Goal: Transaction & Acquisition: Book appointment/travel/reservation

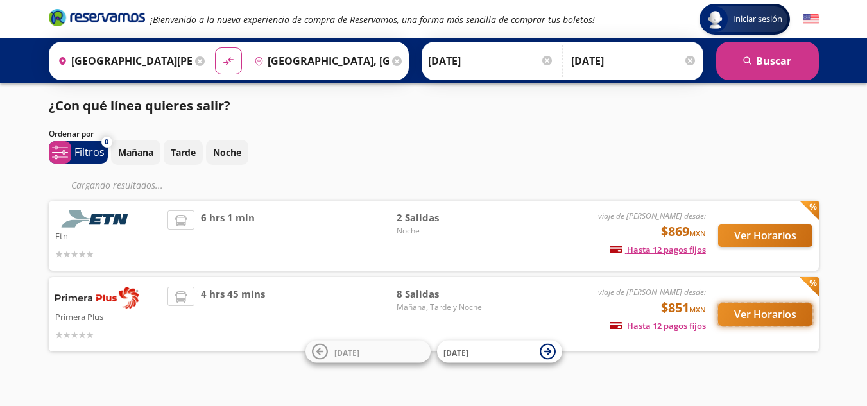
click at [741, 312] on button "Ver Horarios" at bounding box center [765, 315] width 94 height 22
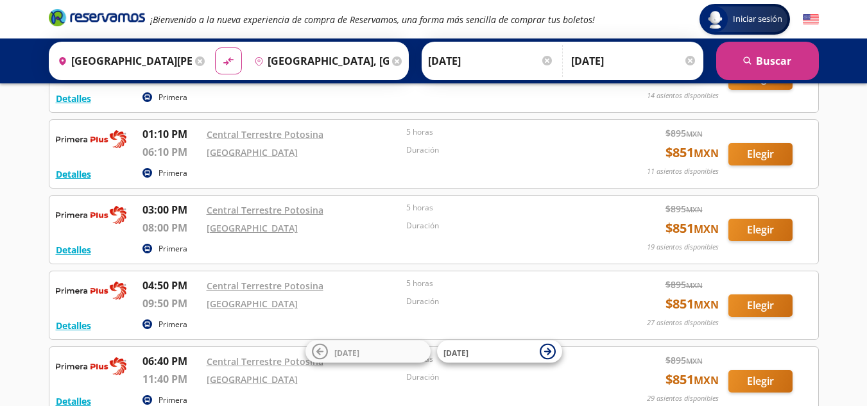
scroll to position [96, 0]
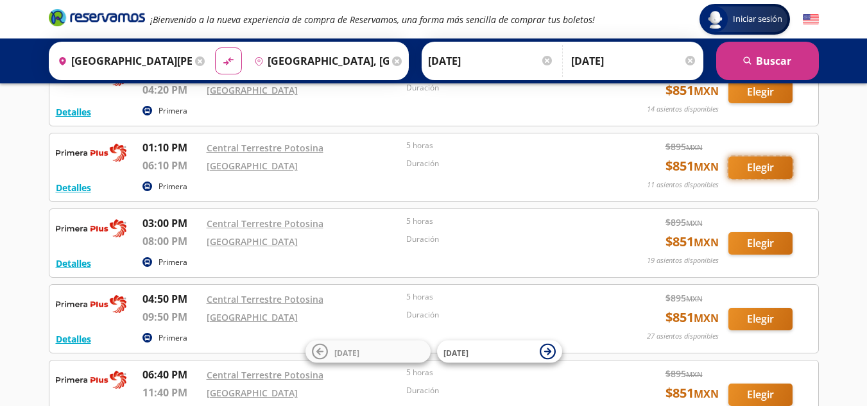
click at [773, 170] on button "Elegir" at bounding box center [760, 168] width 64 height 22
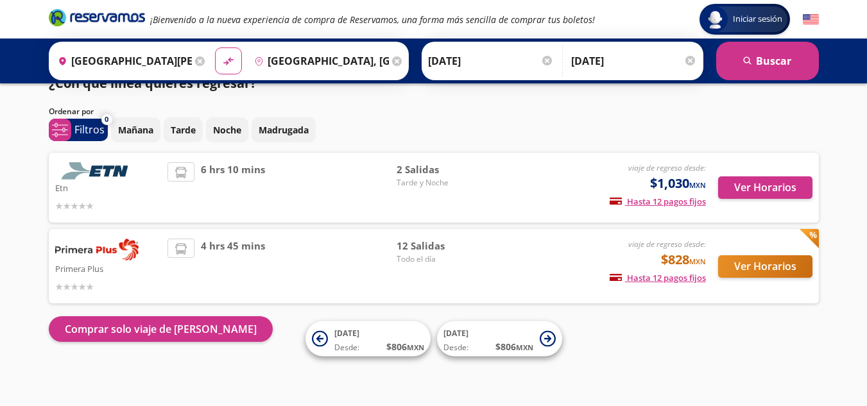
scroll to position [22, 0]
click at [728, 277] on button "Ver Horarios" at bounding box center [765, 266] width 94 height 22
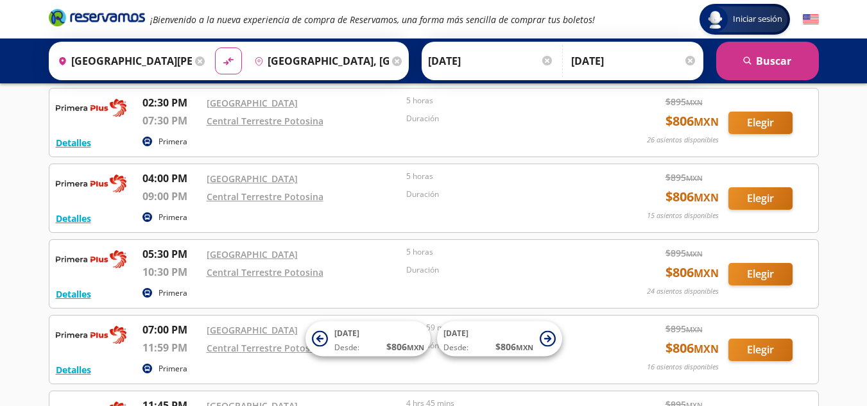
scroll to position [679, 0]
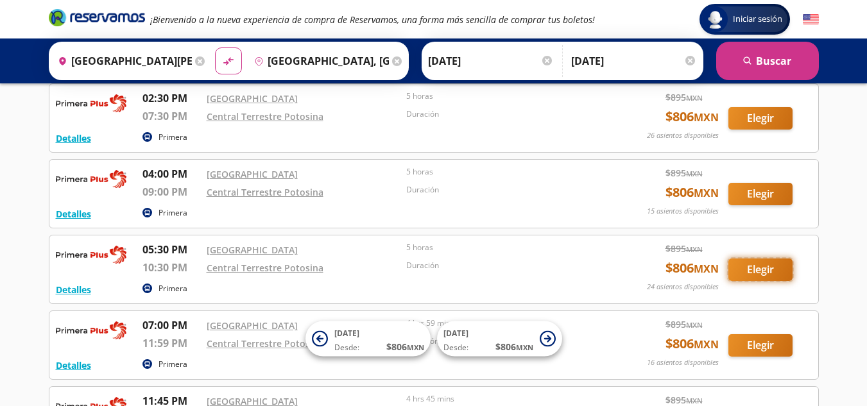
click at [765, 271] on button "Elegir" at bounding box center [760, 270] width 64 height 22
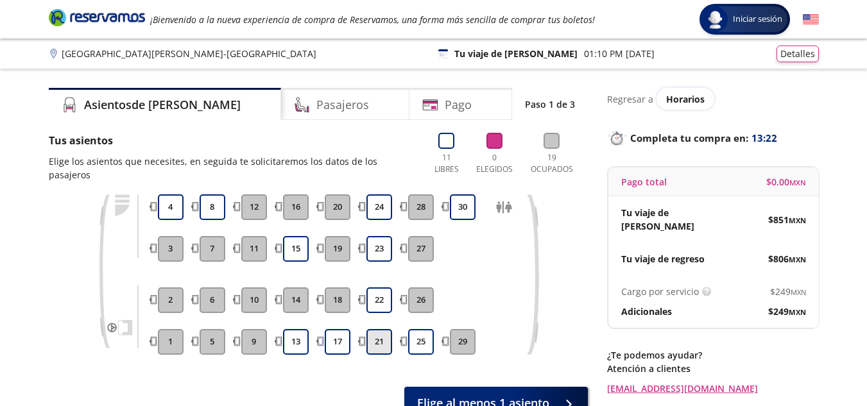
click at [384, 329] on button "21" at bounding box center [379, 342] width 26 height 26
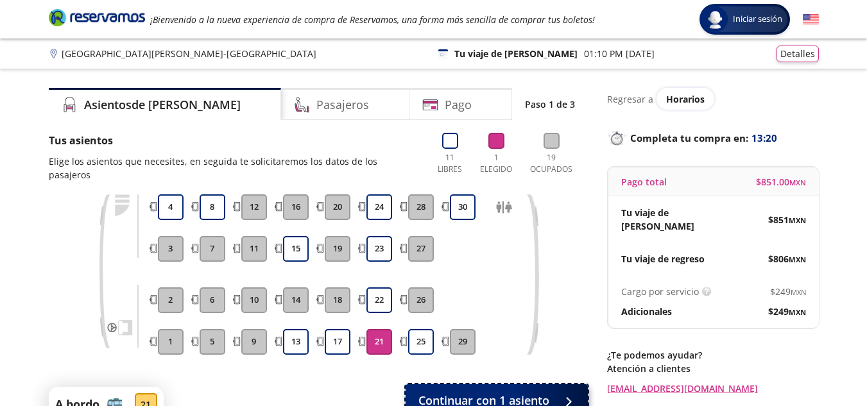
click at [495, 392] on span "Continuar con 1 asiento" at bounding box center [483, 400] width 131 height 17
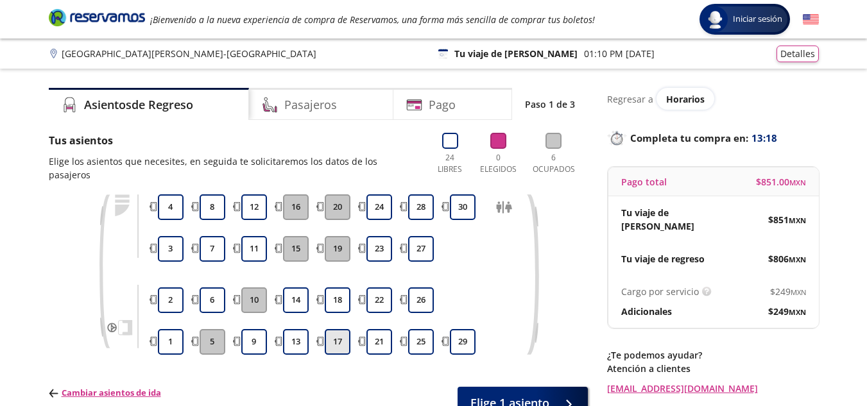
click at [338, 332] on button "17" at bounding box center [338, 342] width 26 height 26
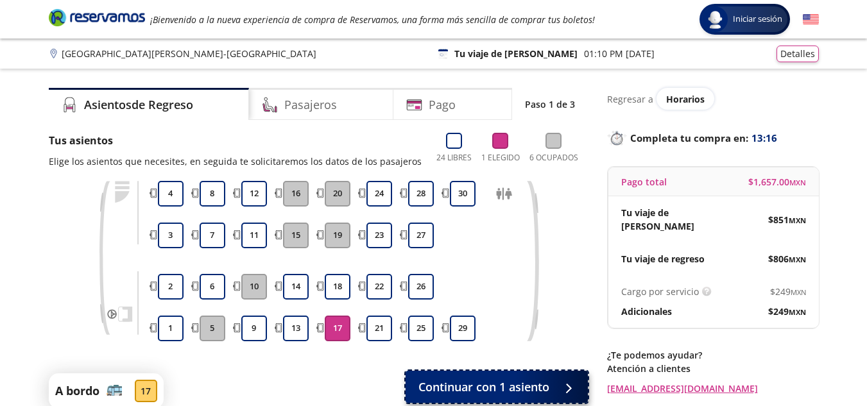
click at [458, 380] on span "Continuar con 1 asiento" at bounding box center [483, 387] width 131 height 17
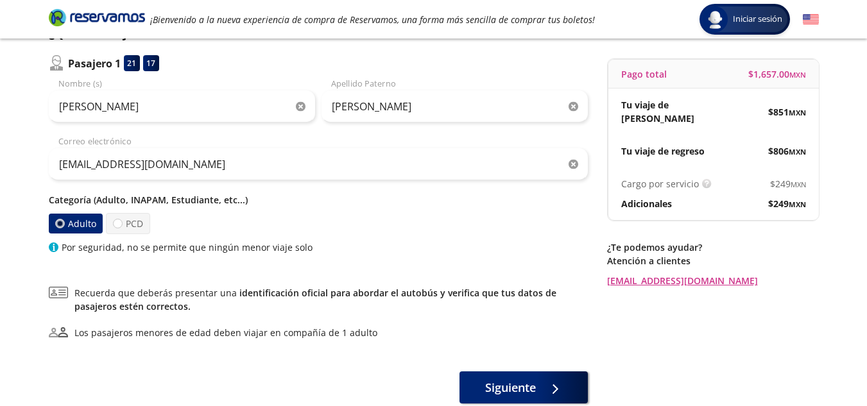
scroll to position [126, 0]
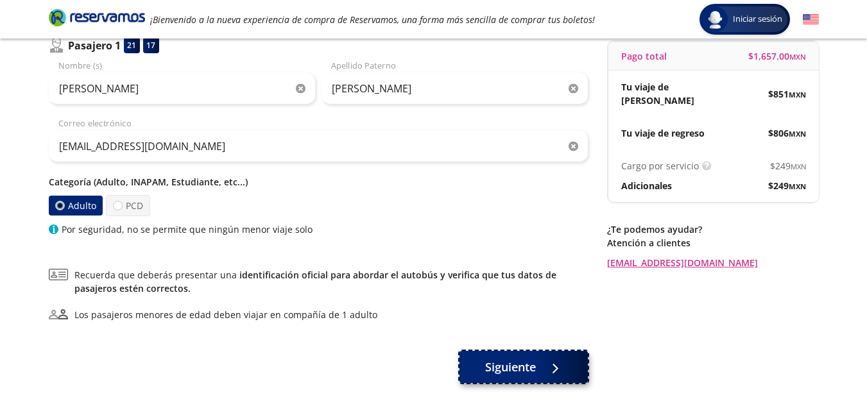
click at [553, 365] on icon at bounding box center [553, 369] width 10 height 10
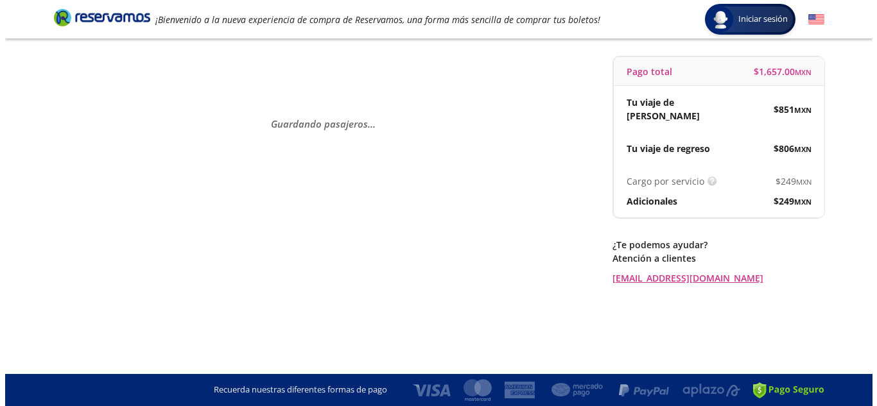
scroll to position [0, 0]
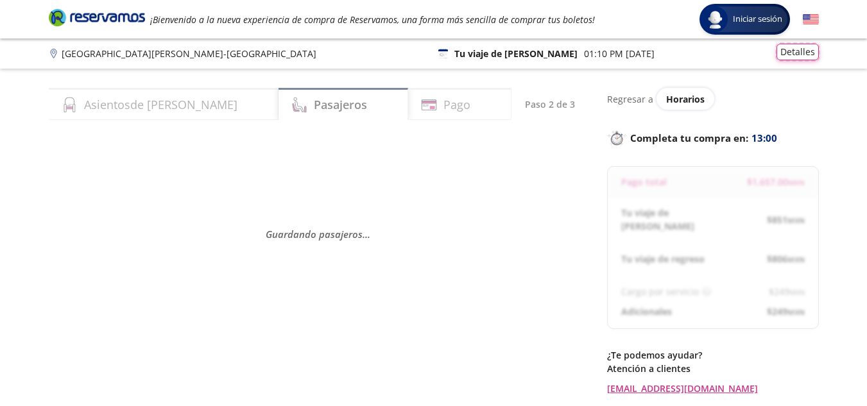
click at [783, 52] on button "Detalles" at bounding box center [798, 52] width 42 height 17
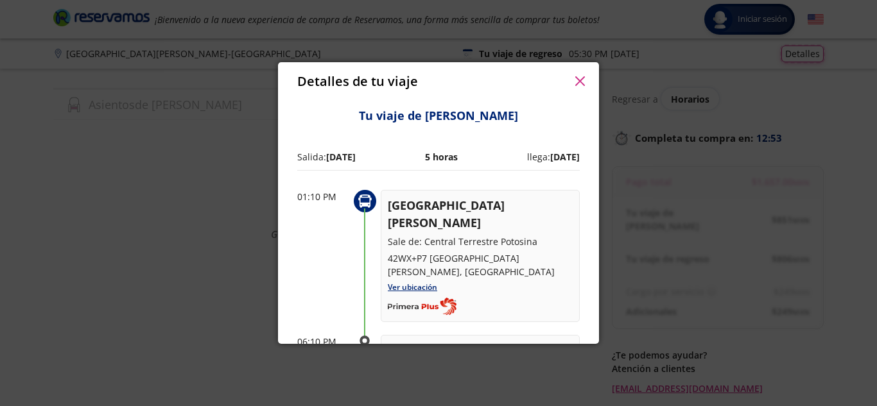
scroll to position [6, 0]
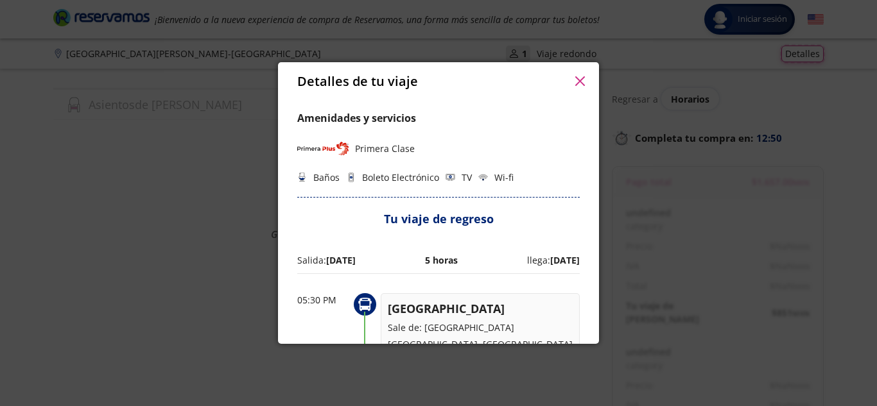
select select "MX"
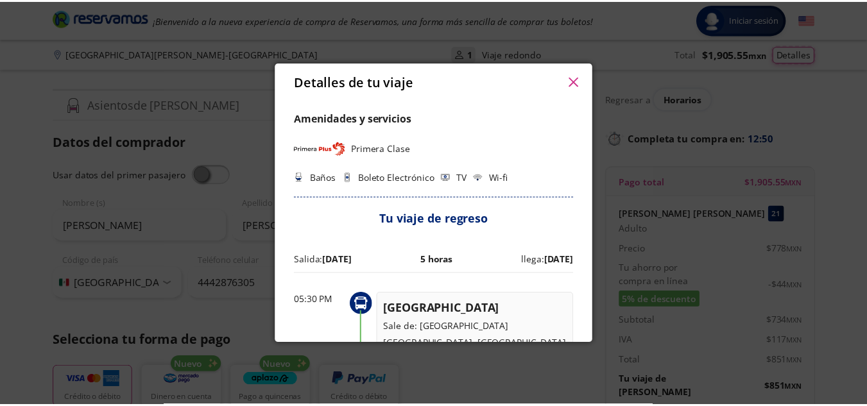
scroll to position [562, 0]
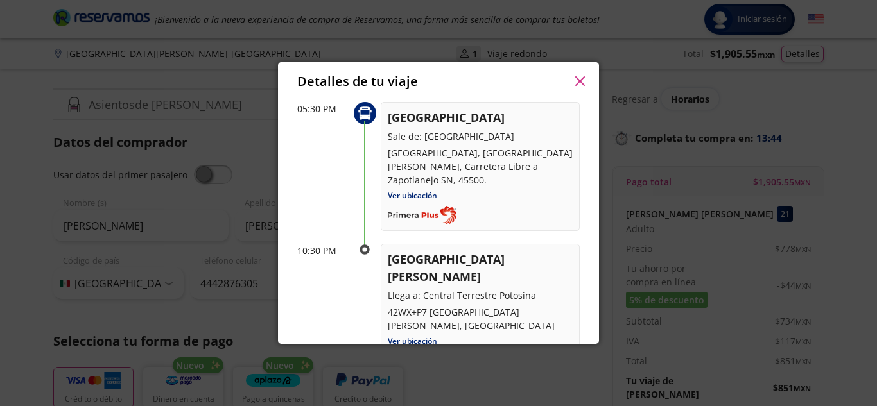
click at [585, 84] on button "button" at bounding box center [579, 81] width 19 height 19
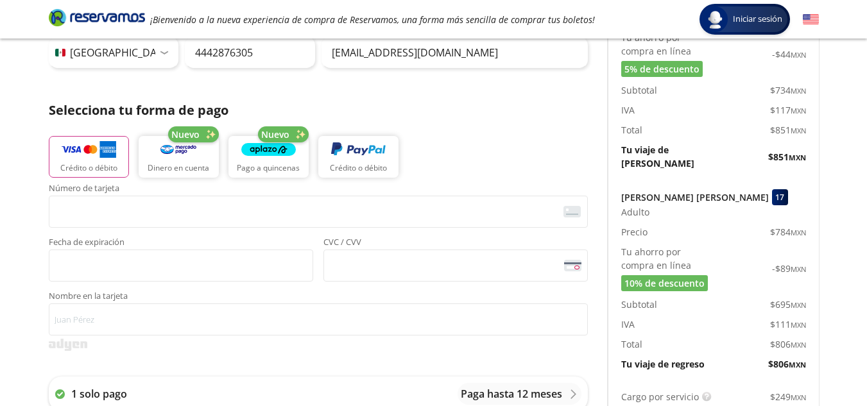
scroll to position [257, 0]
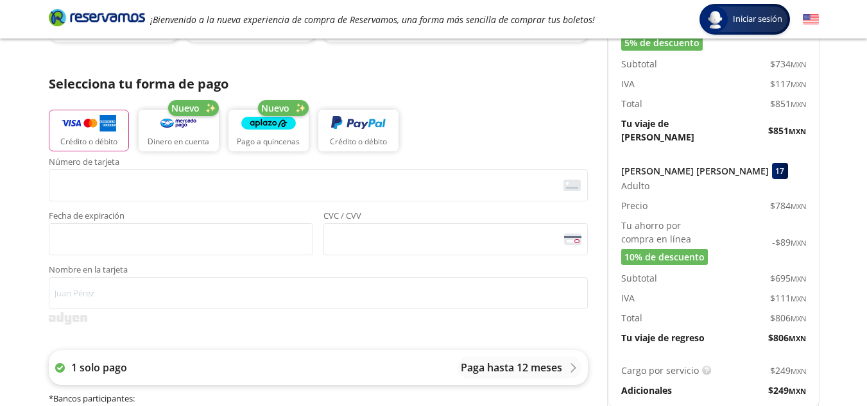
click at [517, 379] on div "1 solo pago Paga hasta 12 meses" at bounding box center [318, 367] width 539 height 35
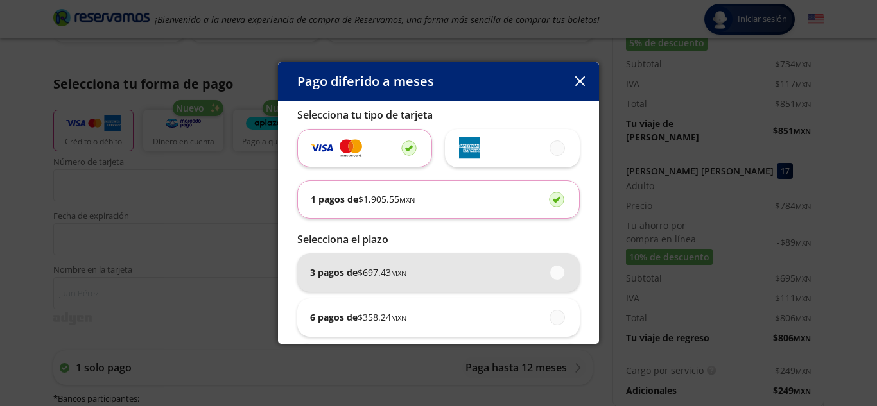
click at [558, 279] on span at bounding box center [558, 273] width 0 height 14
click at [552, 277] on input "3 pagos de $ 697.43 MXN" at bounding box center [553, 272] width 8 height 8
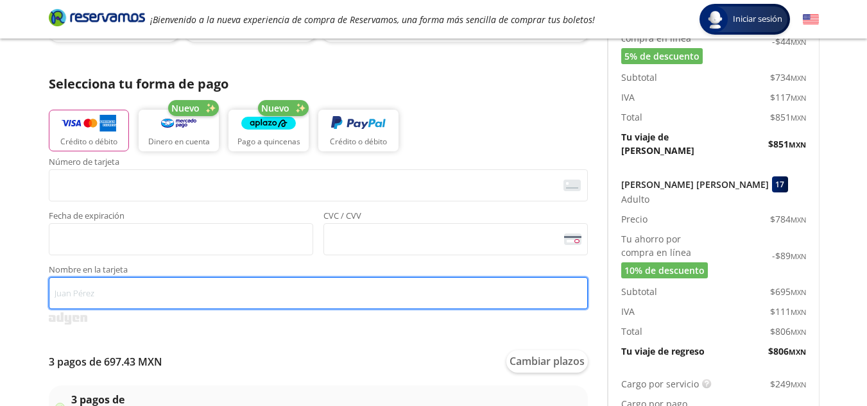
click at [552, 279] on input "Nombre en la tarjeta" at bounding box center [318, 293] width 539 height 32
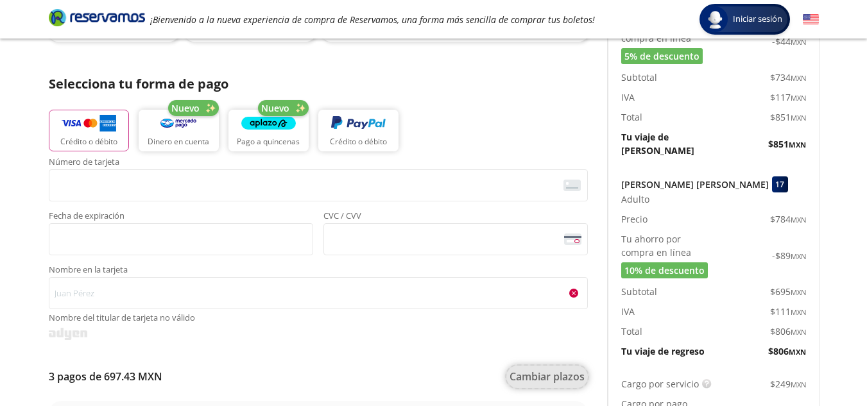
click at [548, 372] on button "Cambiar plazos" at bounding box center [547, 377] width 82 height 22
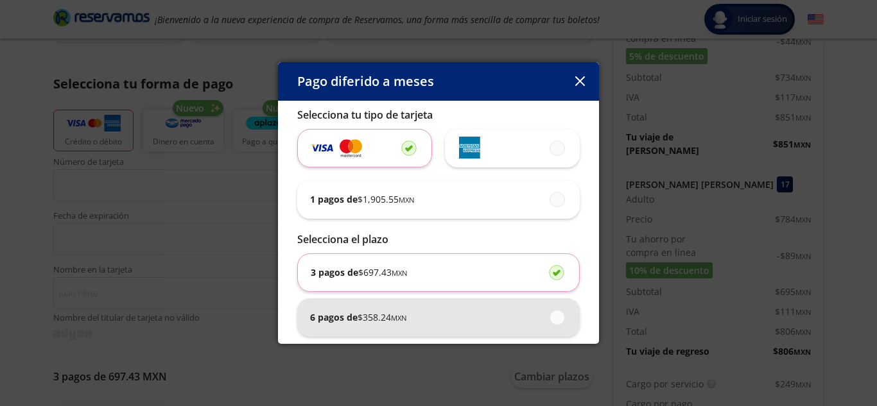
click at [558, 319] on span at bounding box center [558, 318] width 0 height 14
click at [549, 319] on input "6 pagos de $ 358.24 MXN" at bounding box center [553, 317] width 8 height 8
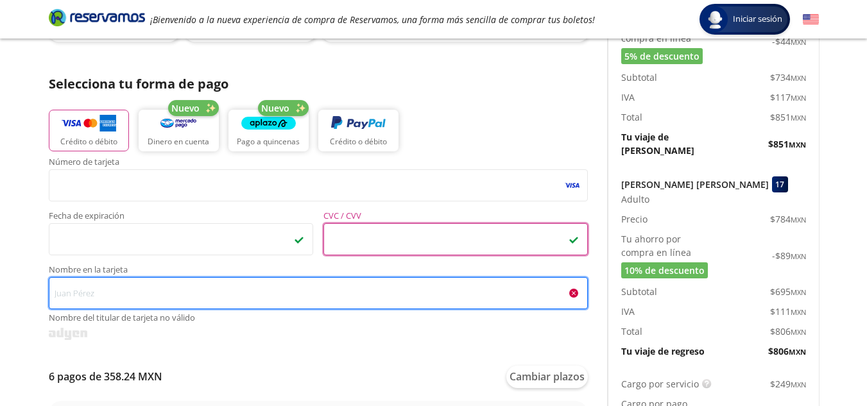
click at [368, 300] on input "Nombre en la tarjeta Nombre del titular de tarjeta no válido" at bounding box center [318, 293] width 539 height 32
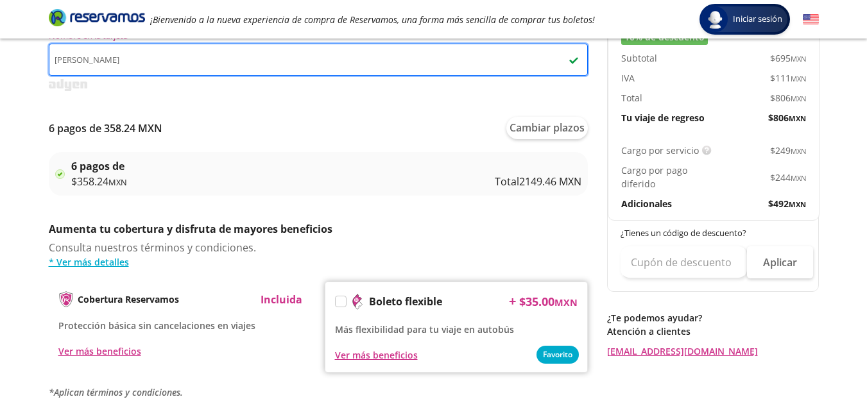
scroll to position [482, 0]
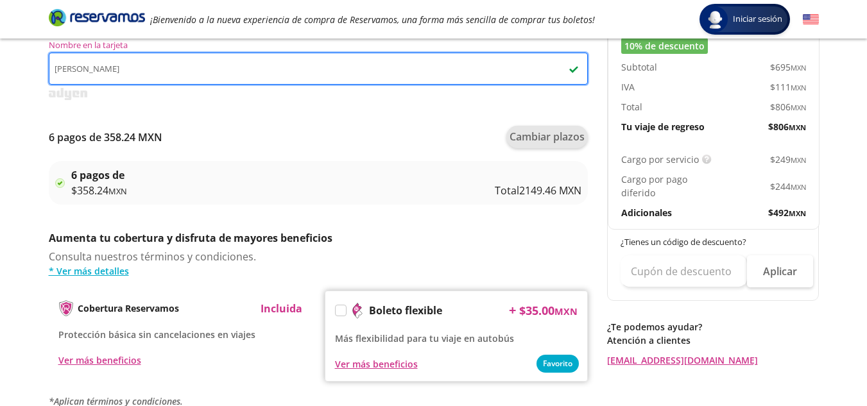
type input "[PERSON_NAME]"
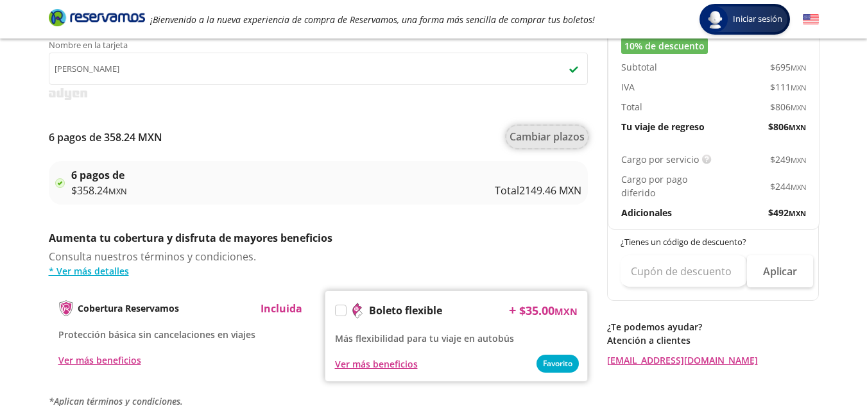
click at [520, 139] on button "Cambiar plazos" at bounding box center [547, 137] width 82 height 22
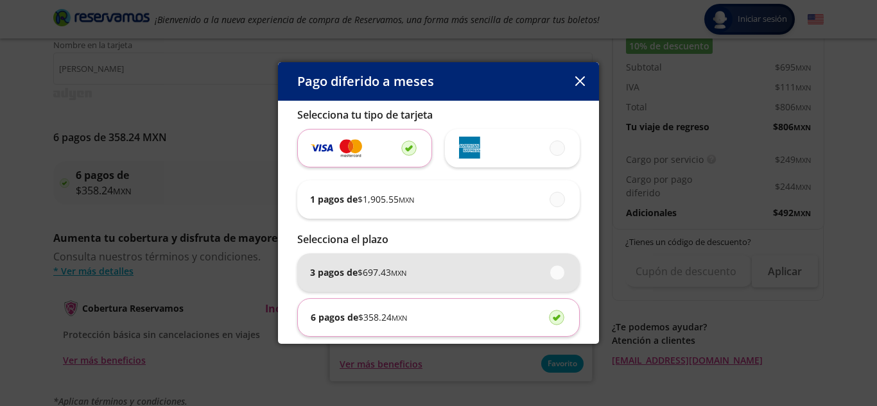
click at [558, 271] on span at bounding box center [558, 273] width 0 height 14
click at [549, 271] on input "3 pagos de $ 697.43 MXN" at bounding box center [553, 272] width 8 height 8
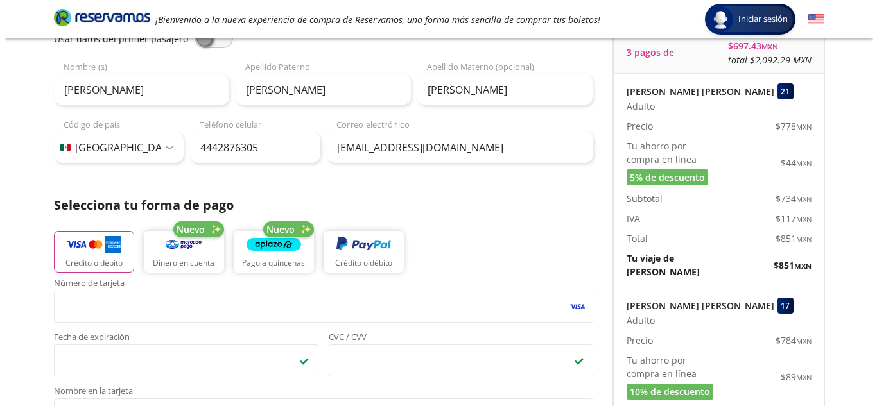
scroll to position [0, 0]
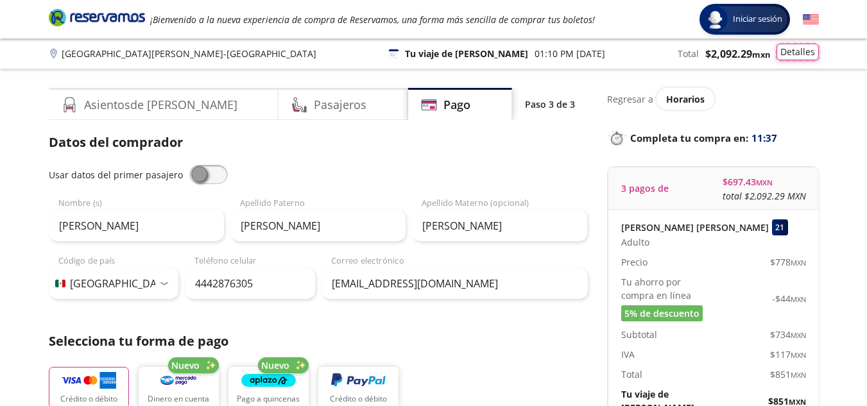
click at [781, 58] on button "Detalles" at bounding box center [798, 52] width 42 height 17
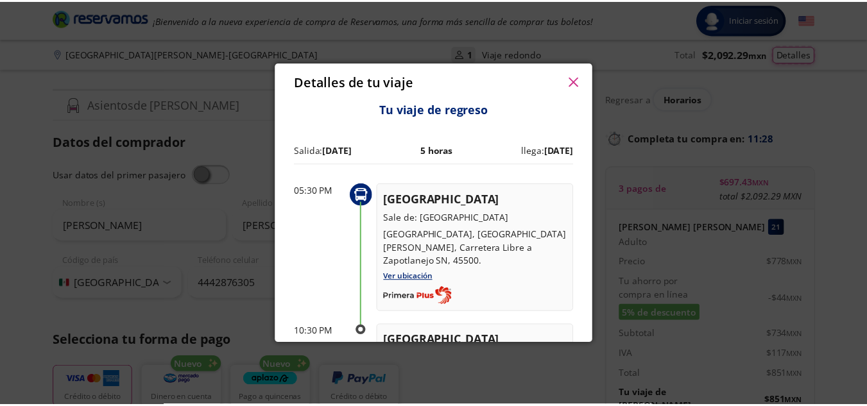
scroll to position [478, 0]
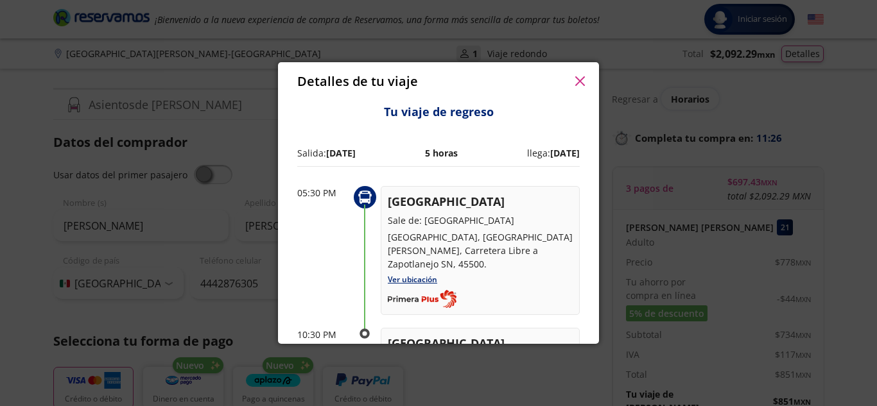
click at [581, 83] on icon "button" at bounding box center [580, 81] width 10 height 10
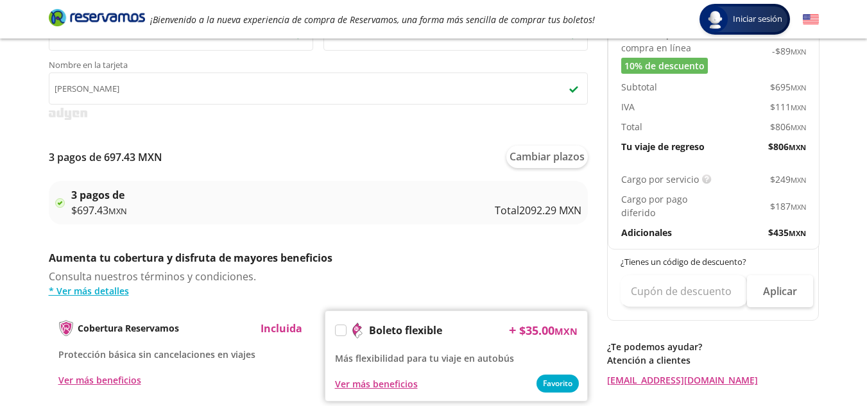
scroll to position [562, 0]
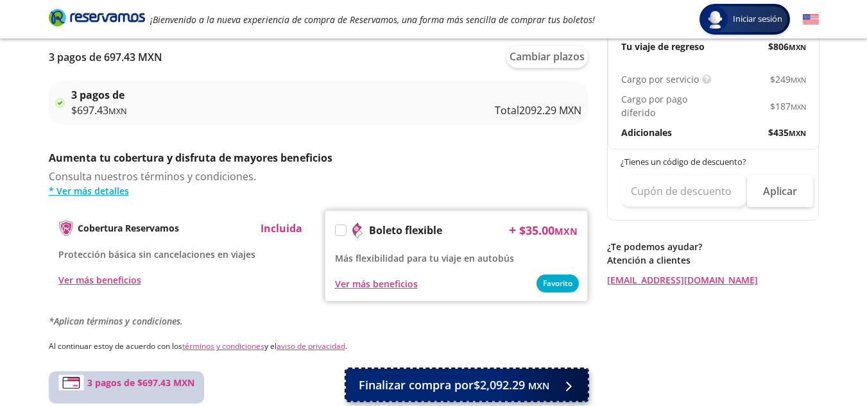
click at [464, 393] on span "Finalizar compra por $2,092.29 MXN" at bounding box center [454, 385] width 191 height 17
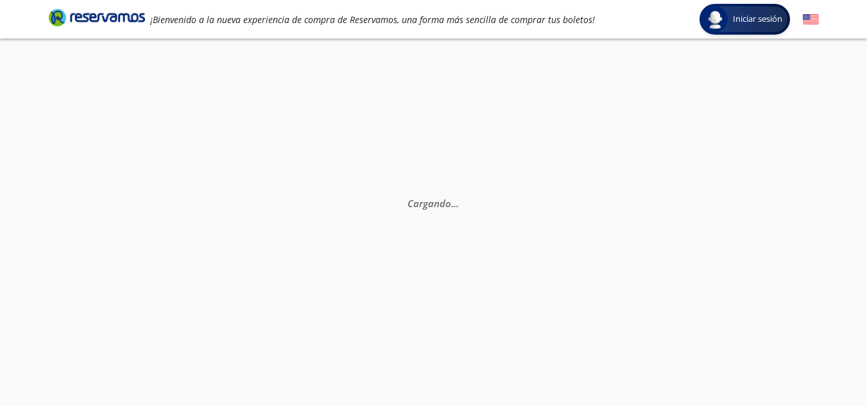
scroll to position [0, 0]
select select "MX"
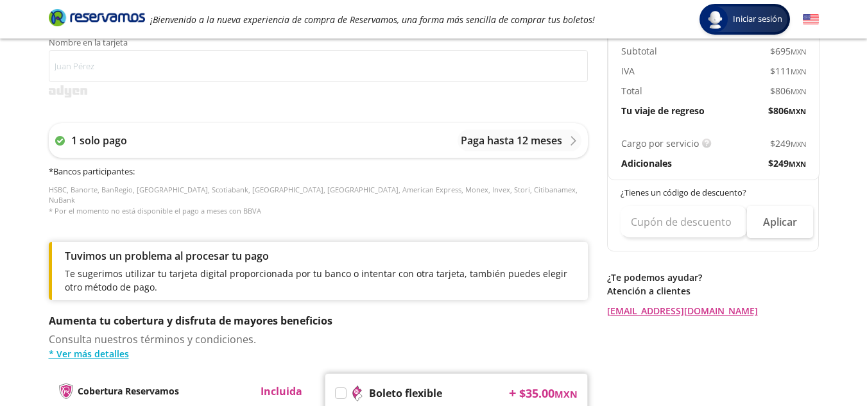
scroll to position [487, 0]
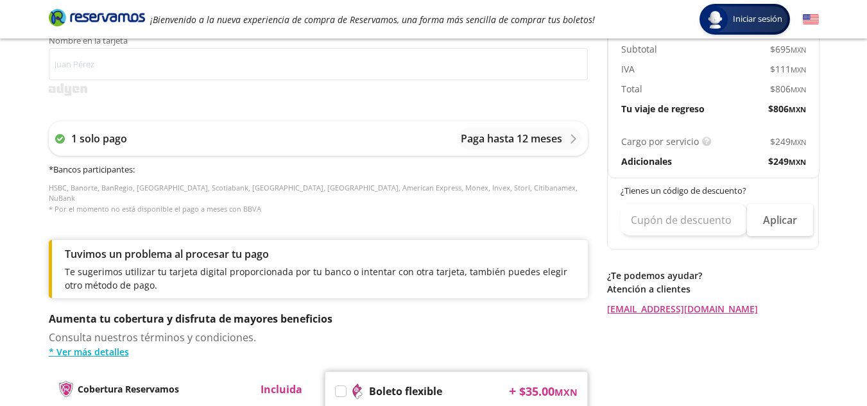
drag, startPoint x: 864, startPoint y: 284, endPoint x: 876, endPoint y: 94, distance: 191.0
click at [866, 94] on html "Group 9 Created with Sketch. Pago [GEOGRAPHIC_DATA][PERSON_NAME] - [GEOGRAPHIC_…" at bounding box center [433, 80] width 867 height 1135
